Goal: Transaction & Acquisition: Purchase product/service

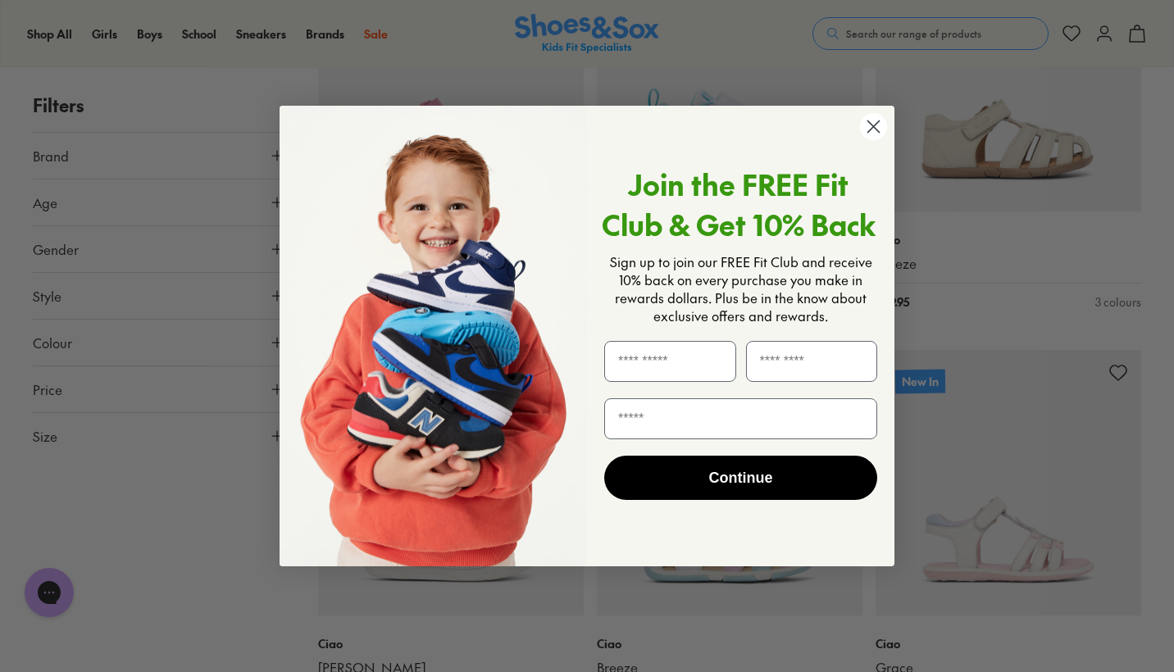
scroll to position [1236, 0]
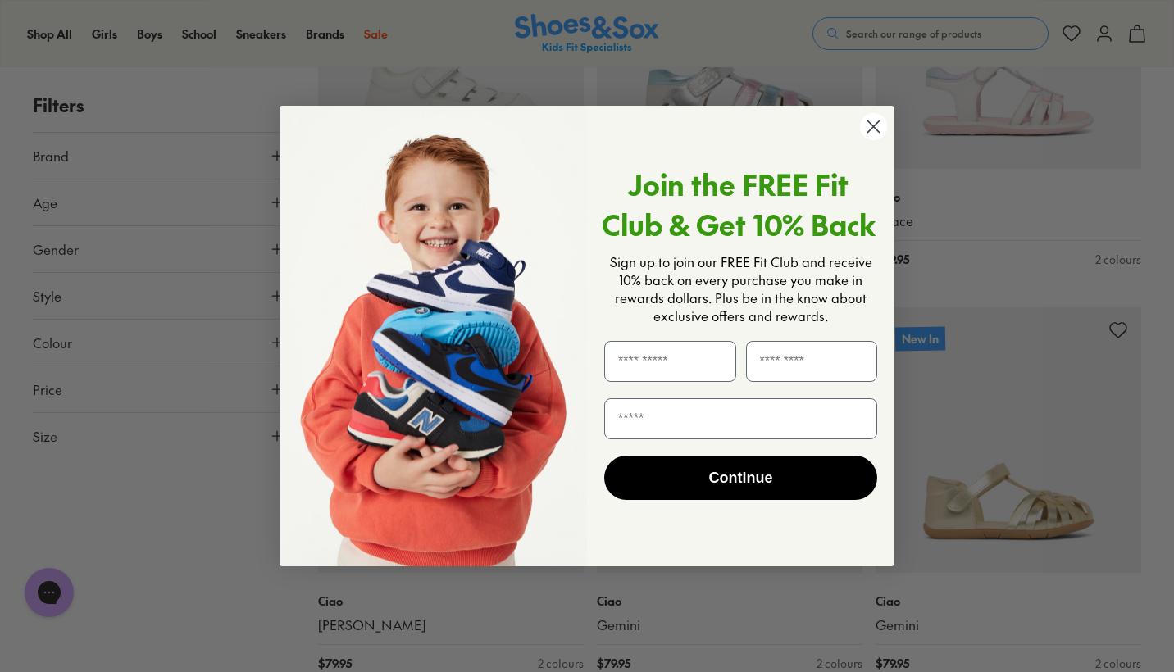
click at [868, 128] on circle "Close dialog" at bounding box center [873, 126] width 27 height 27
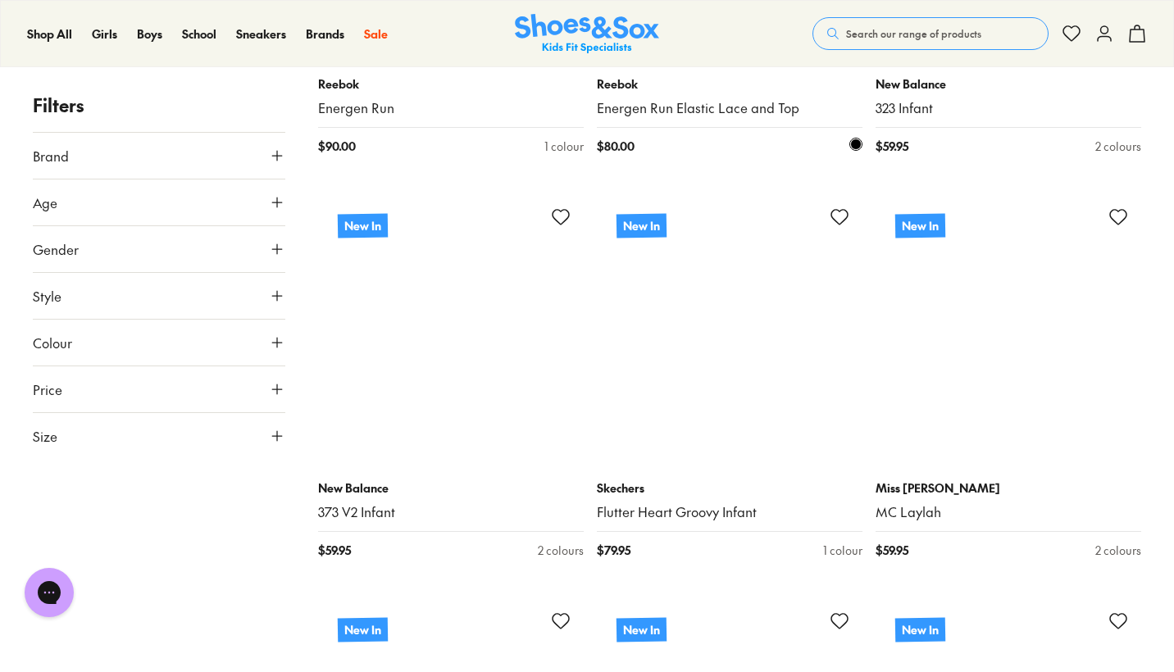
scroll to position [7399, 0]
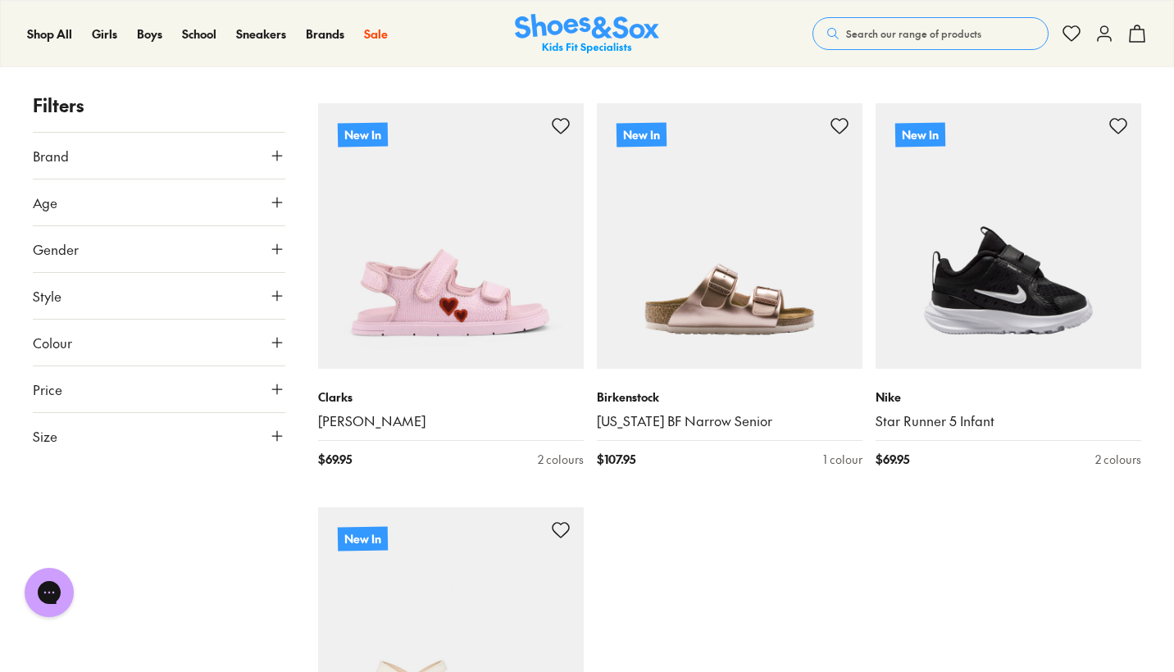
scroll to position [8662, 0]
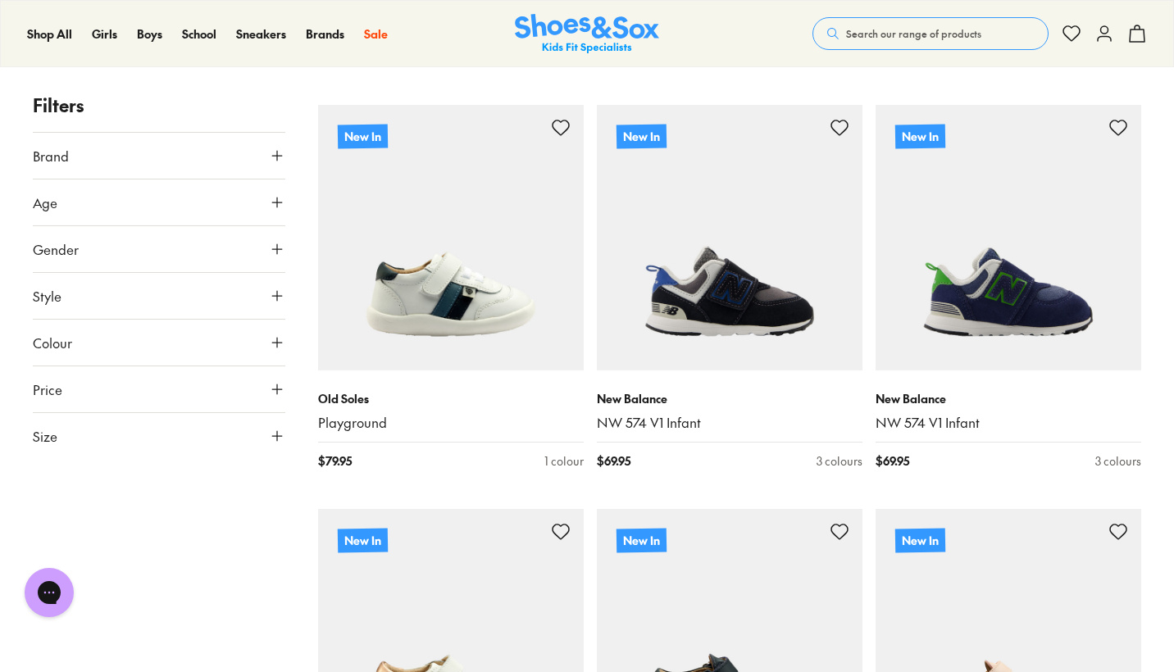
scroll to position [15191, 0]
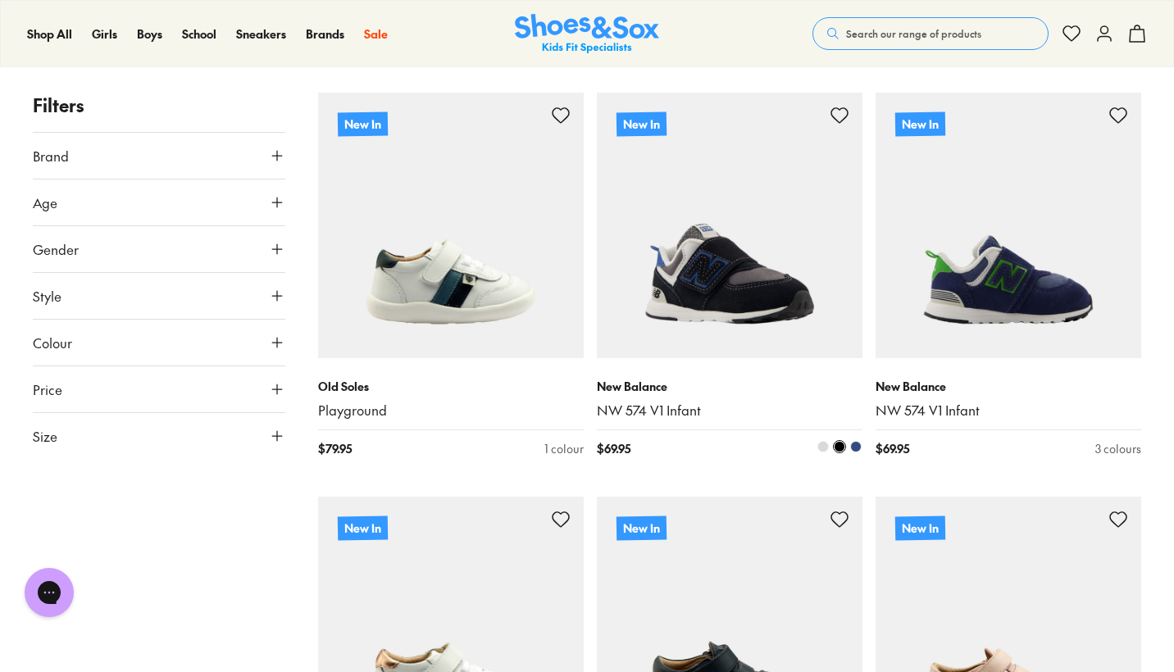
click at [825, 441] on span at bounding box center [822, 446] width 11 height 11
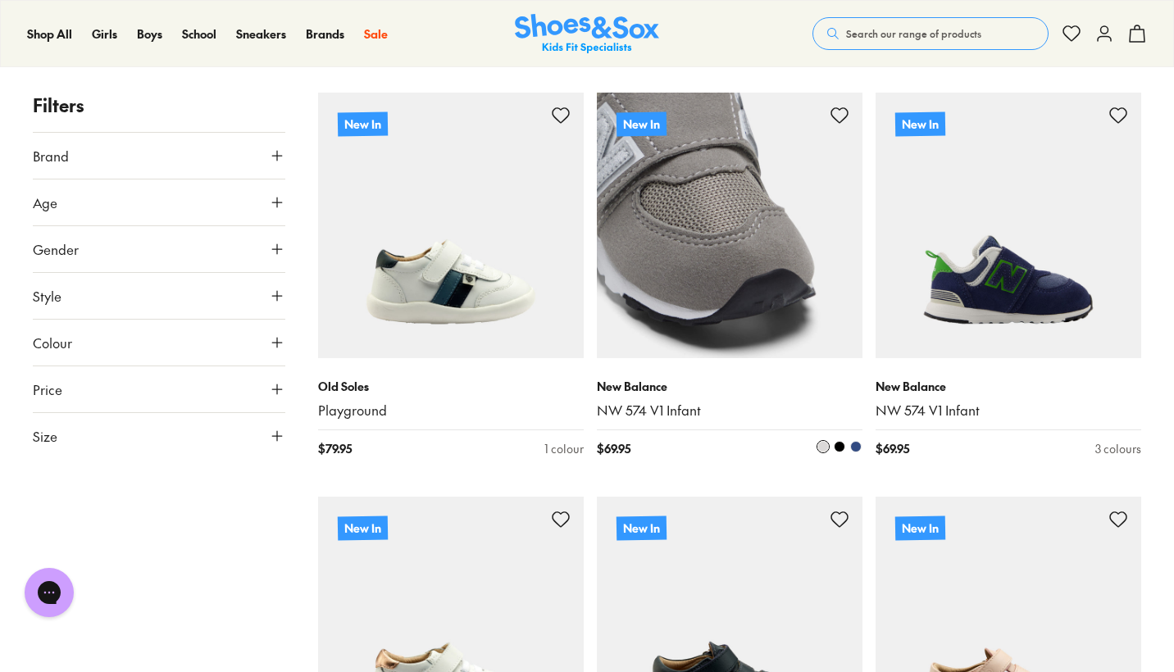
click at [840, 441] on span at bounding box center [839, 446] width 11 height 11
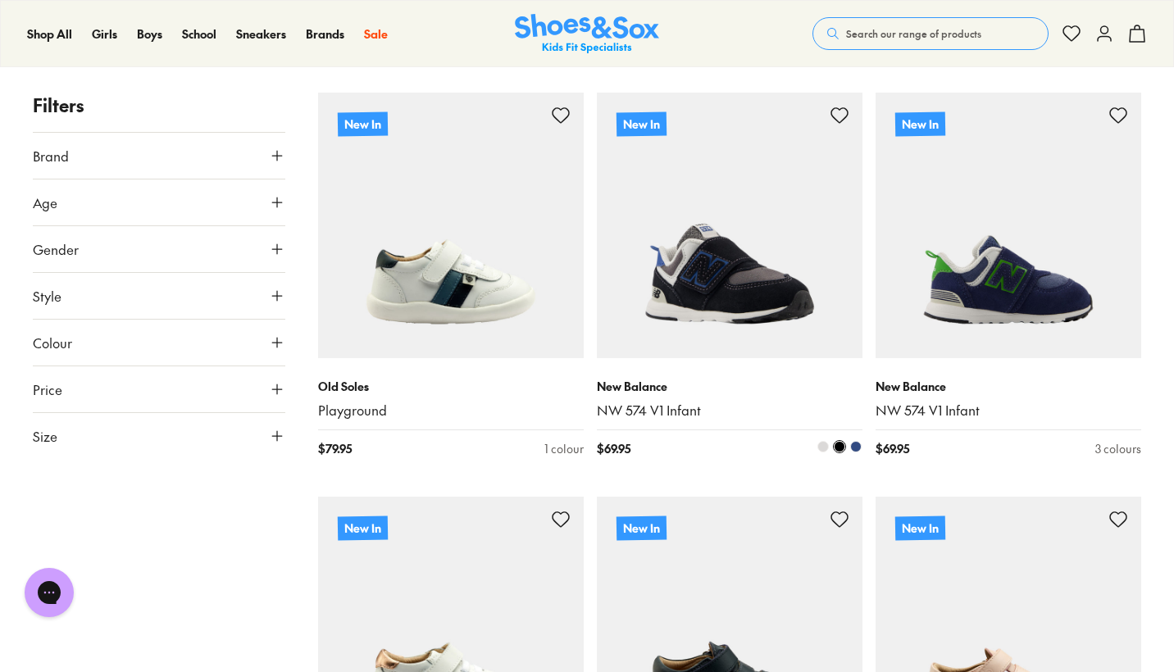
click at [853, 441] on span at bounding box center [855, 446] width 11 height 11
click at [756, 275] on img at bounding box center [730, 226] width 266 height 266
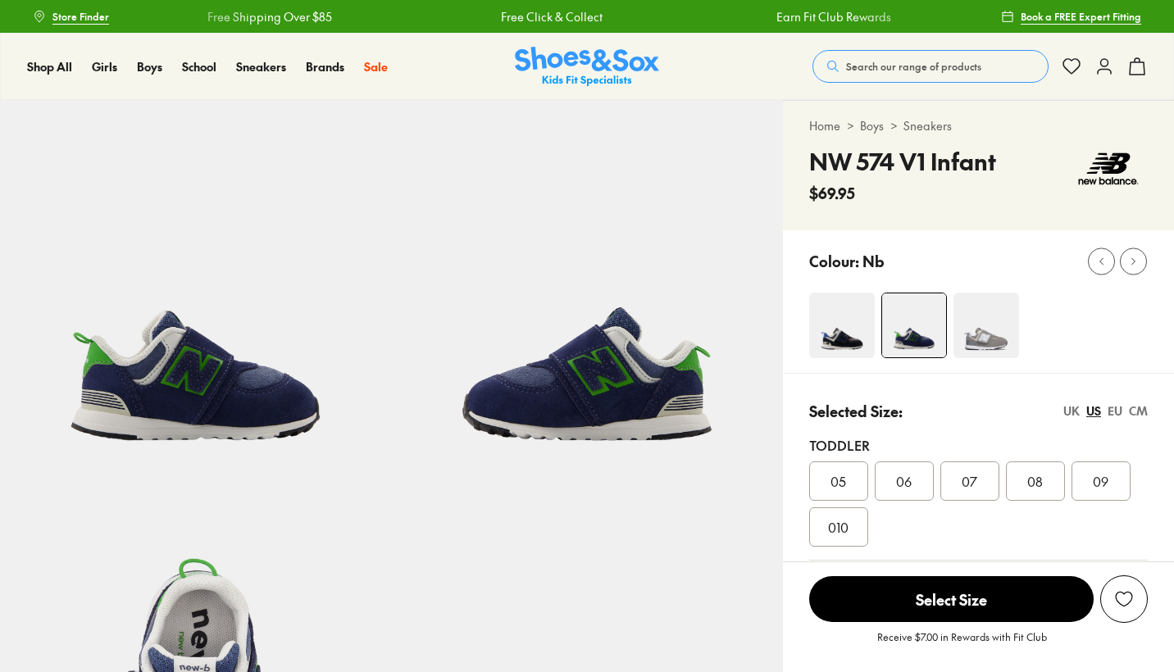
scroll to position [253, 0]
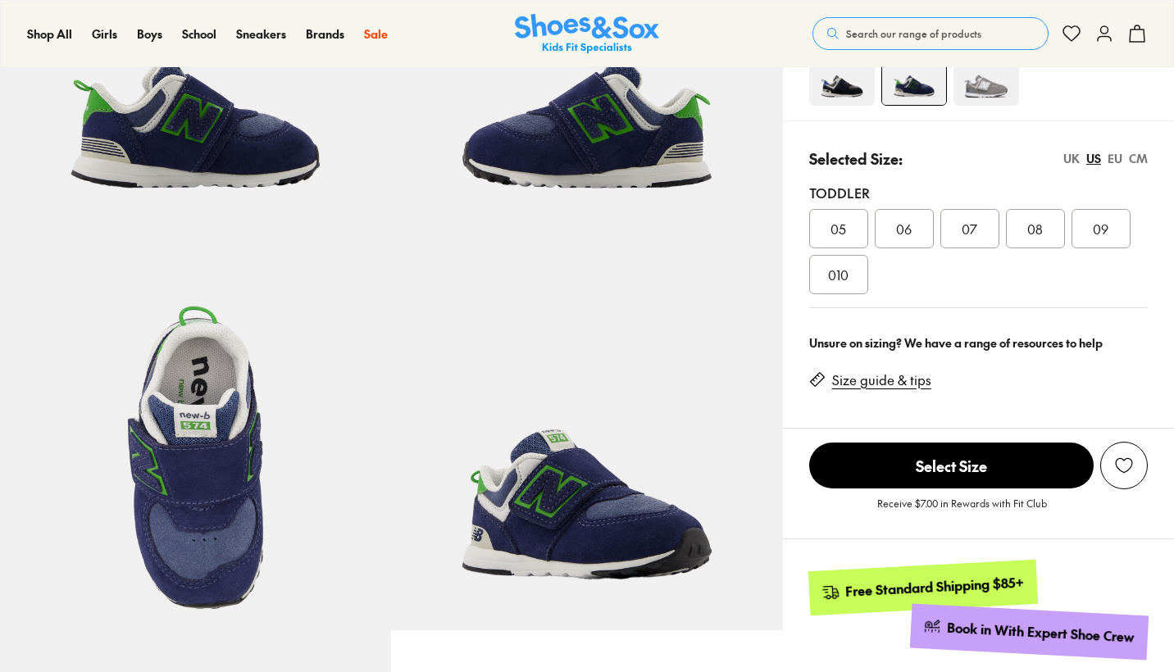
select select "*"
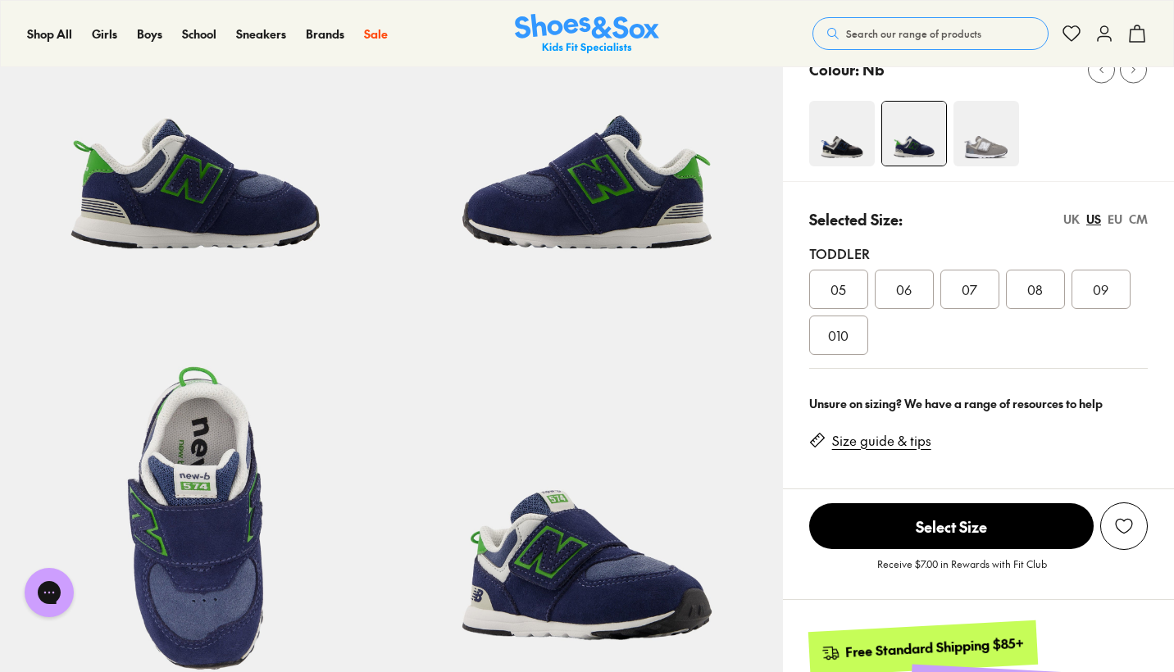
scroll to position [0, 0]
click at [896, 287] on span "06" at bounding box center [904, 290] width 16 height 20
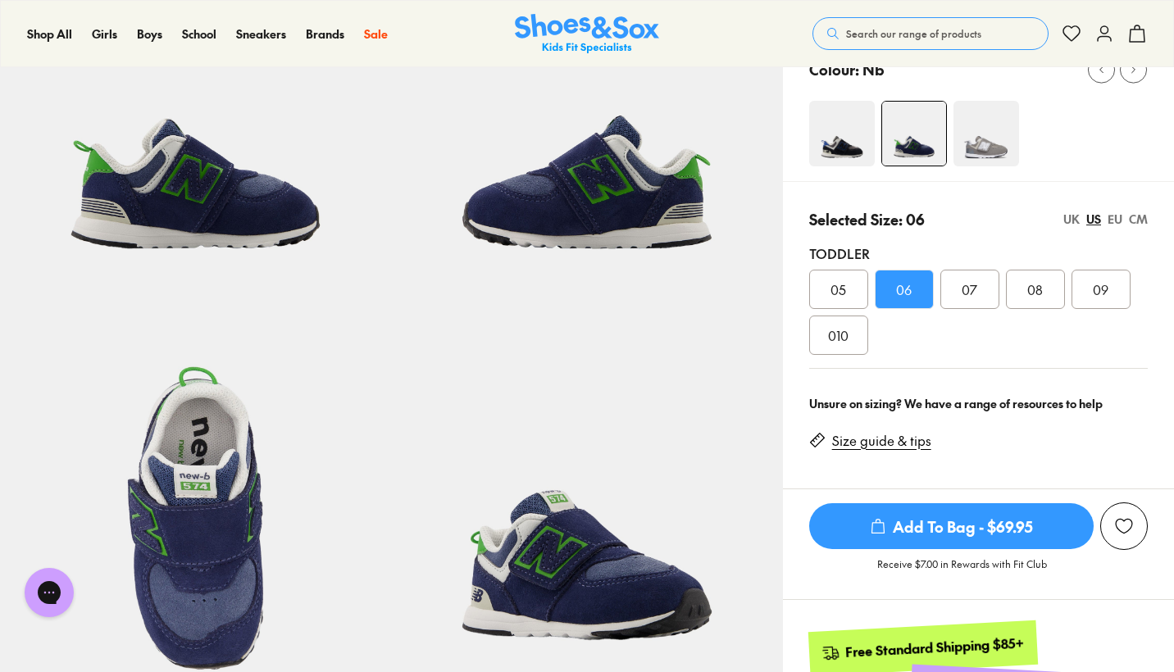
click at [945, 522] on span "Add To Bag - $69.95" at bounding box center [951, 526] width 284 height 46
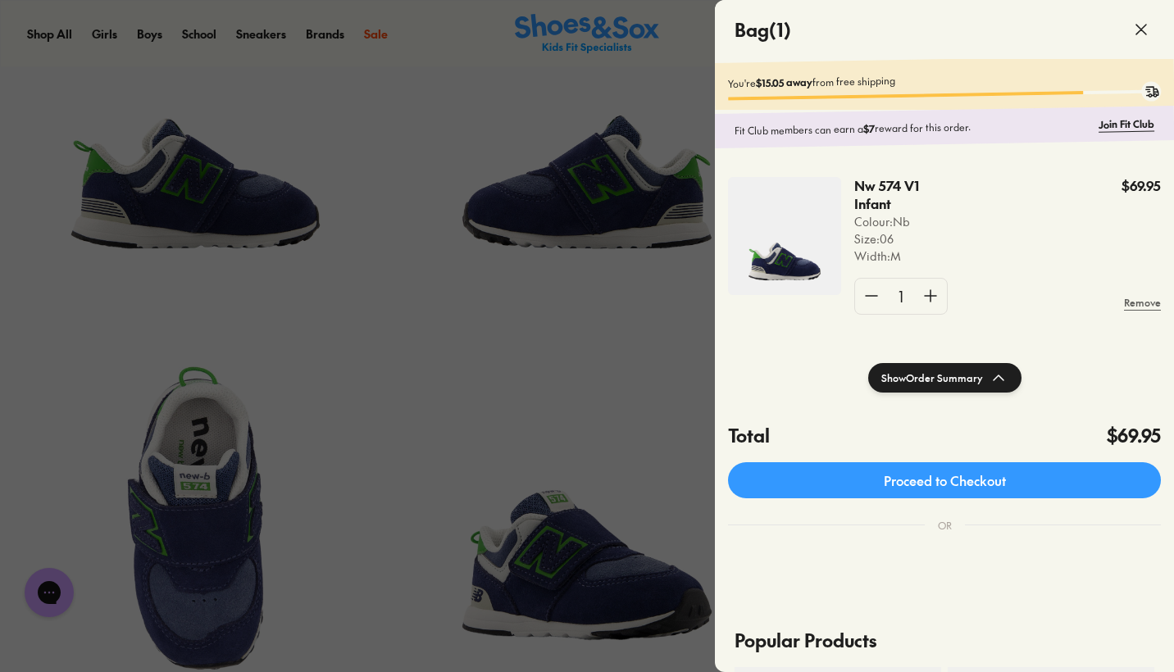
click at [982, 505] on div "Proceed to Checkout" at bounding box center [944, 477] width 459 height 56
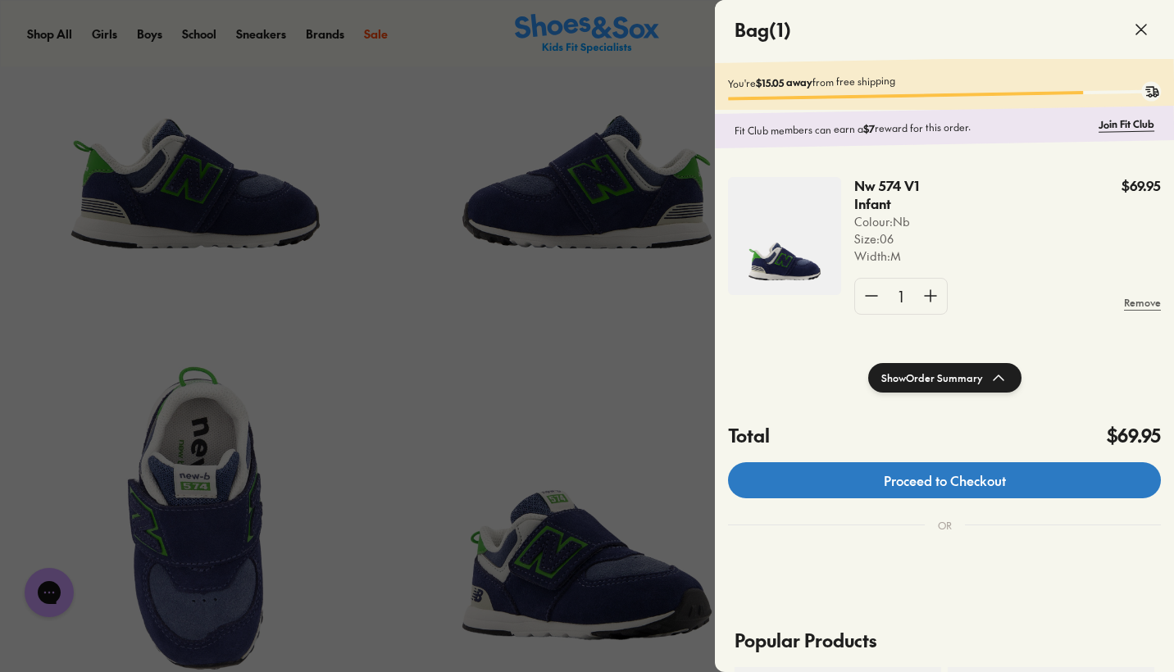
click at [982, 480] on link "Proceed to Checkout" at bounding box center [944, 480] width 433 height 36
